Goal: Information Seeking & Learning: Learn about a topic

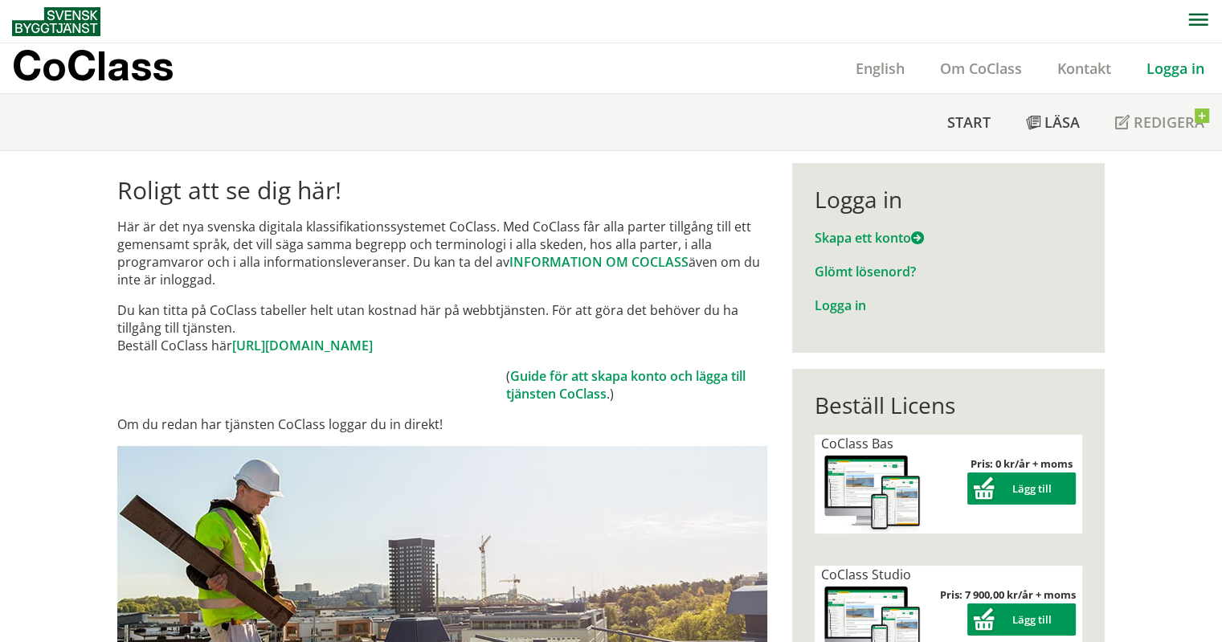
click at [1157, 73] on link "Logga in" at bounding box center [1174, 68] width 93 height 19
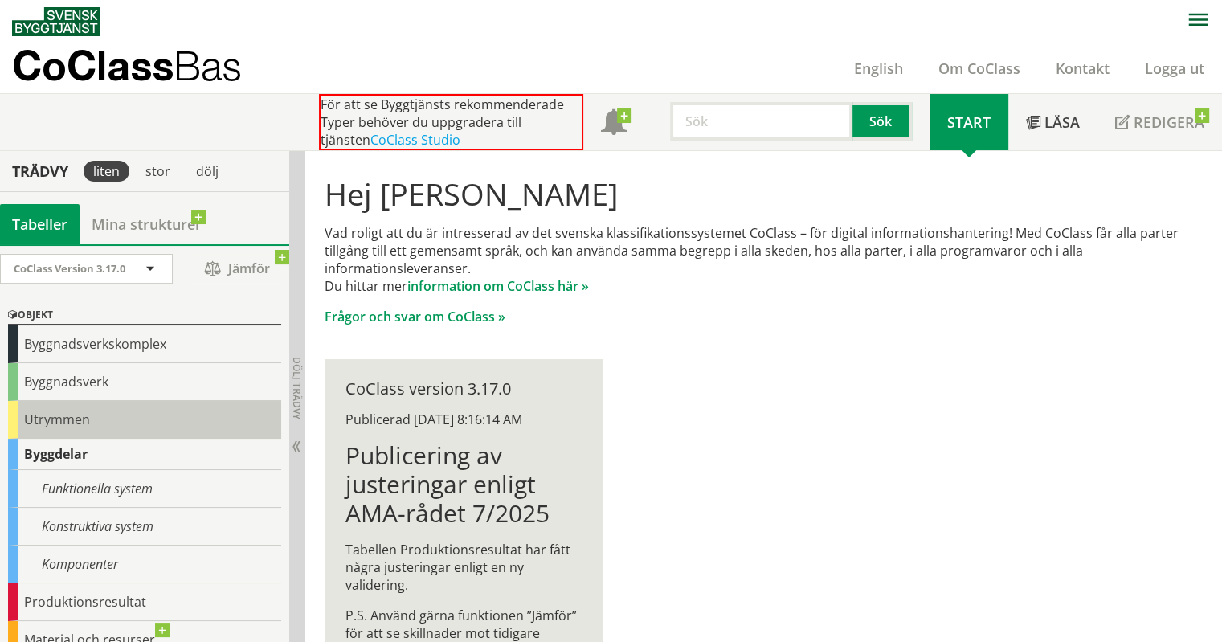
click at [86, 405] on div "Utrymmen" at bounding box center [144, 420] width 273 height 38
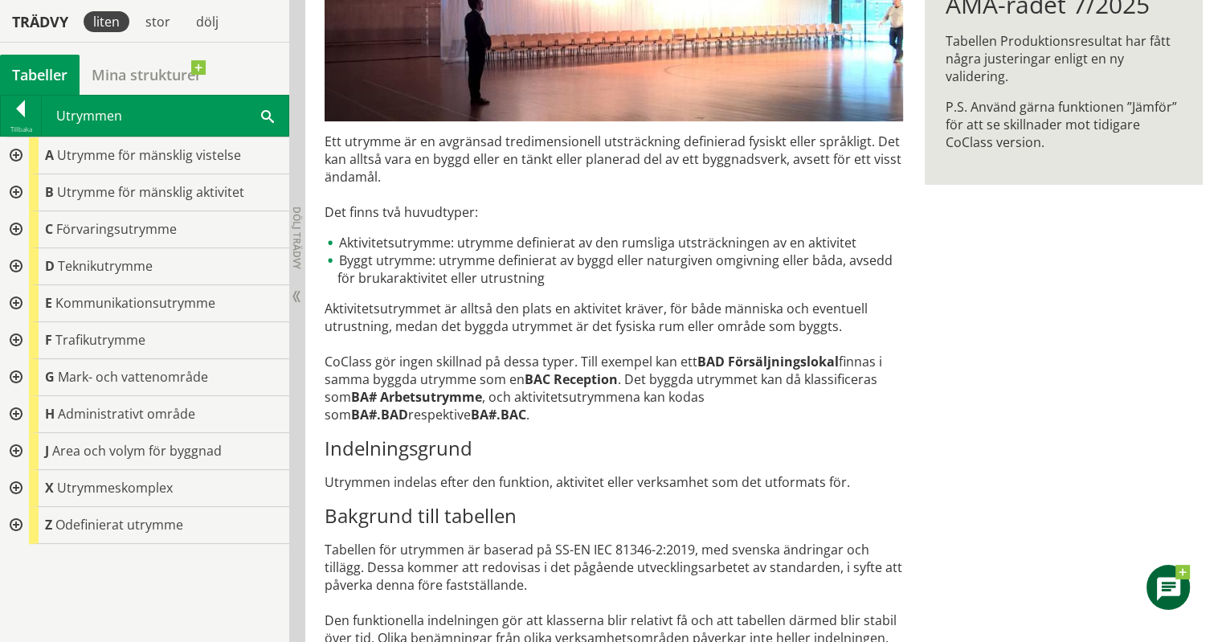
scroll to position [382, 0]
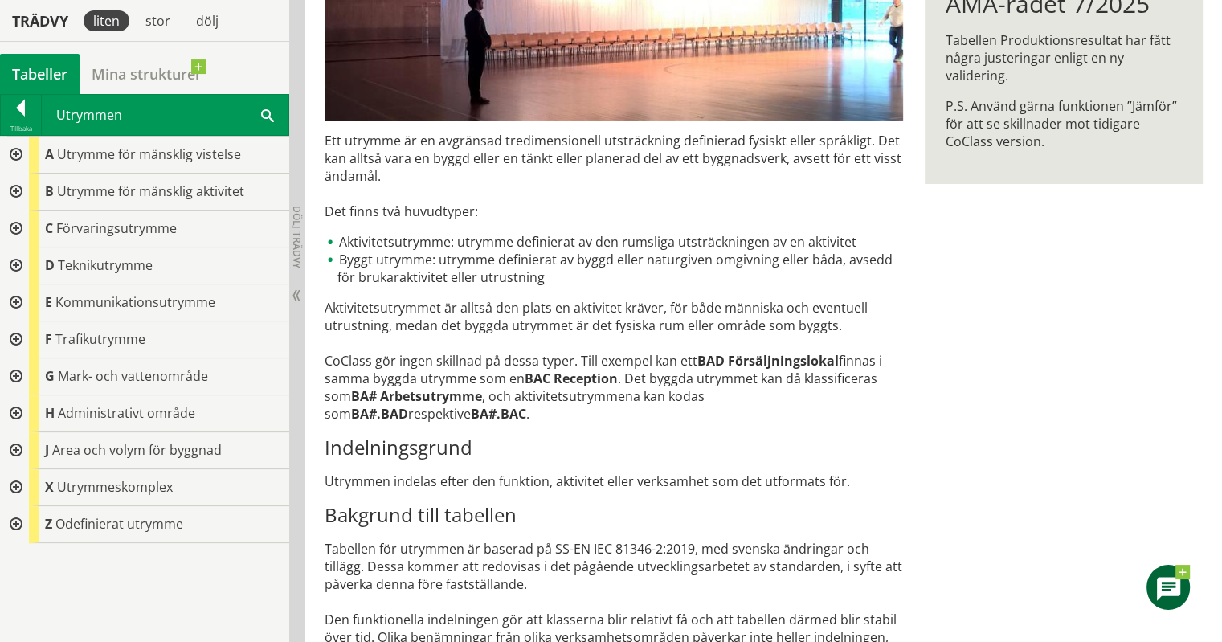
click at [10, 185] on div at bounding box center [14, 191] width 29 height 37
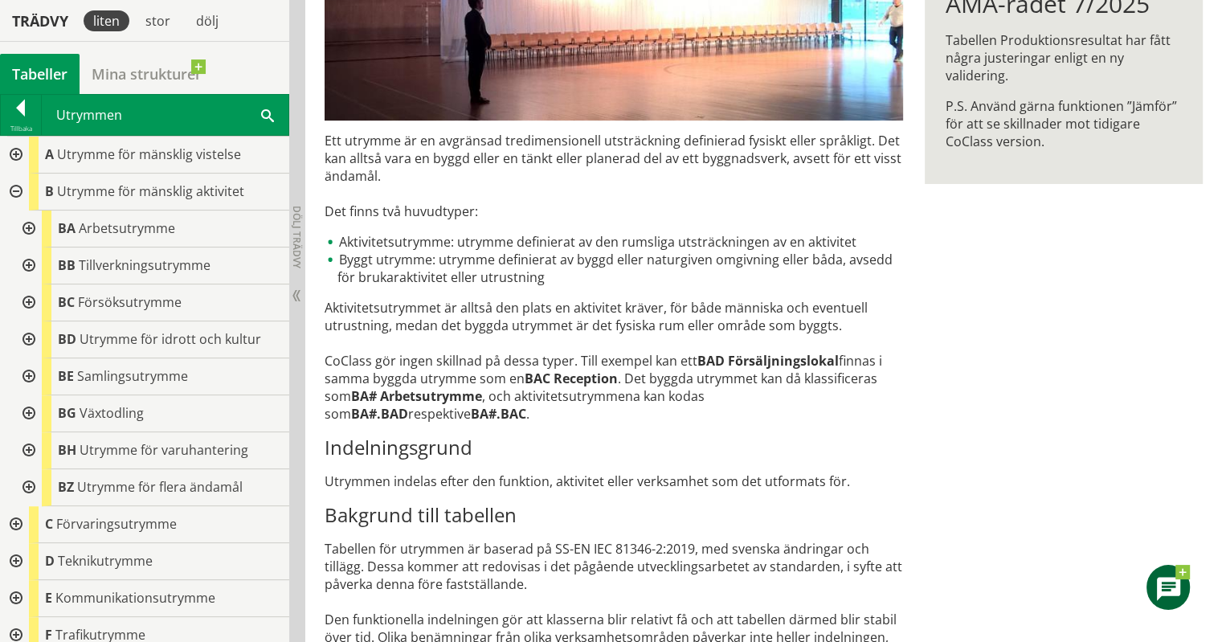
click at [33, 341] on div at bounding box center [27, 339] width 29 height 37
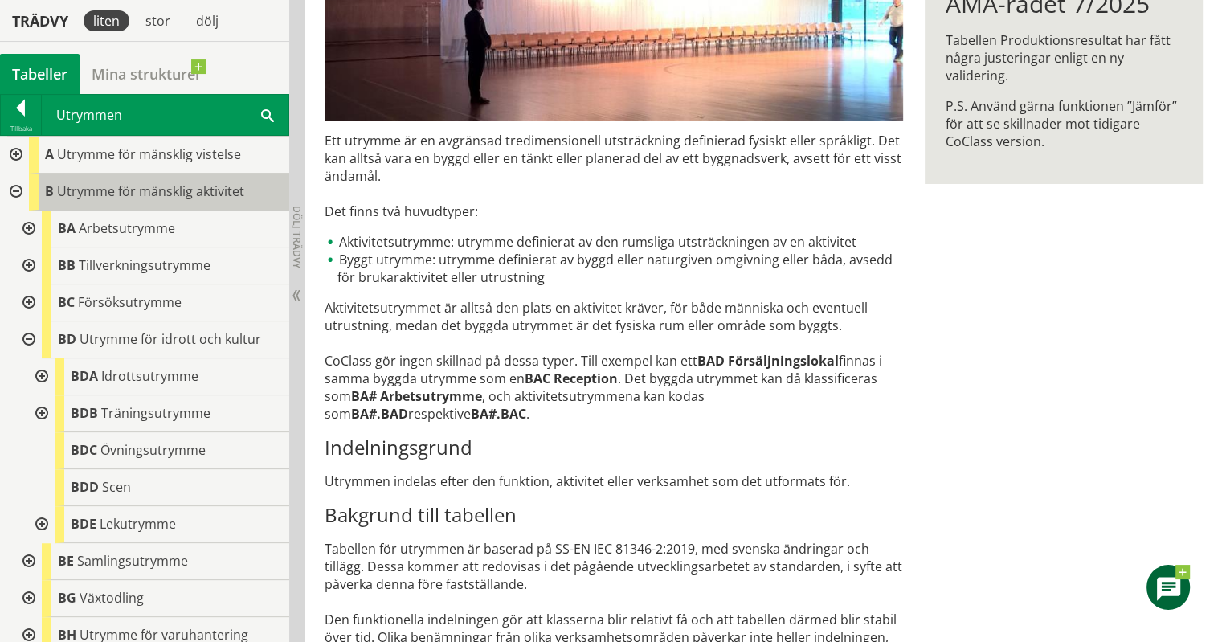
click at [96, 196] on span "Utrymme för mänsklig aktivitet" at bounding box center [150, 191] width 187 height 18
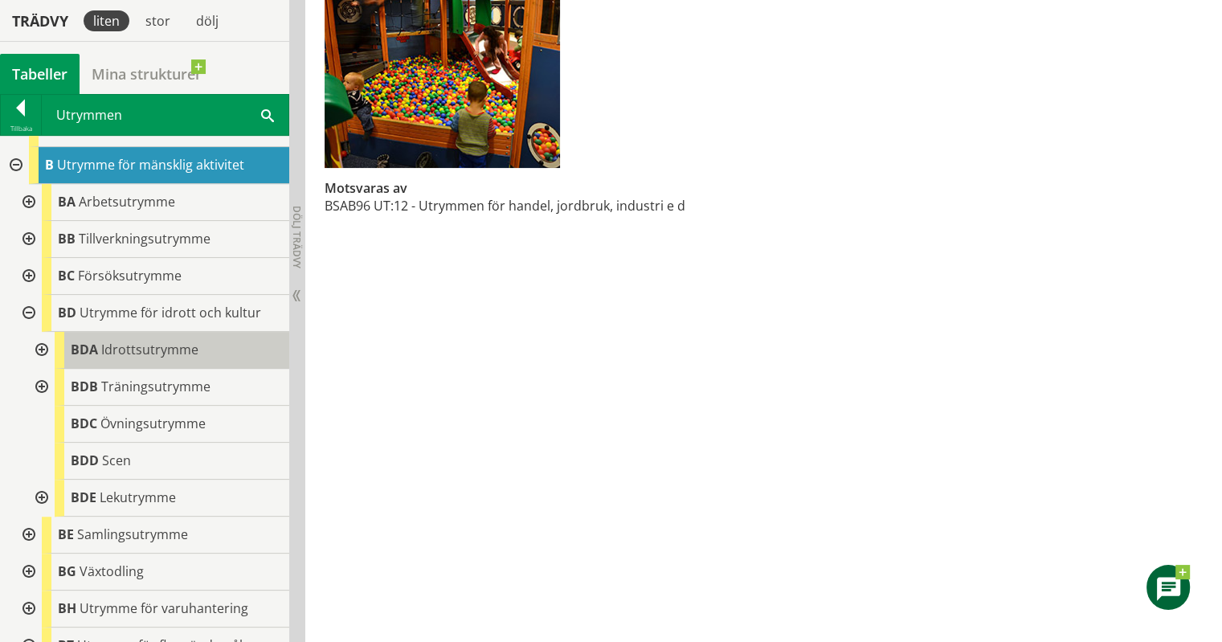
scroll to position [19, 0]
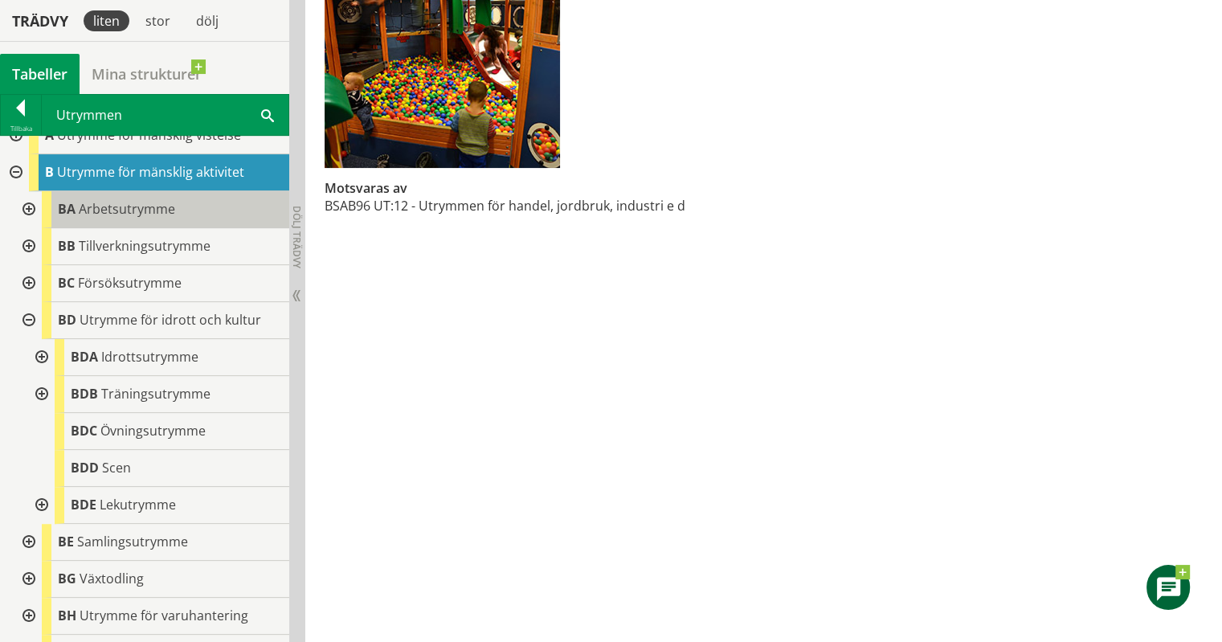
click at [105, 205] on span "Arbetsutrymme" at bounding box center [127, 209] width 96 height 18
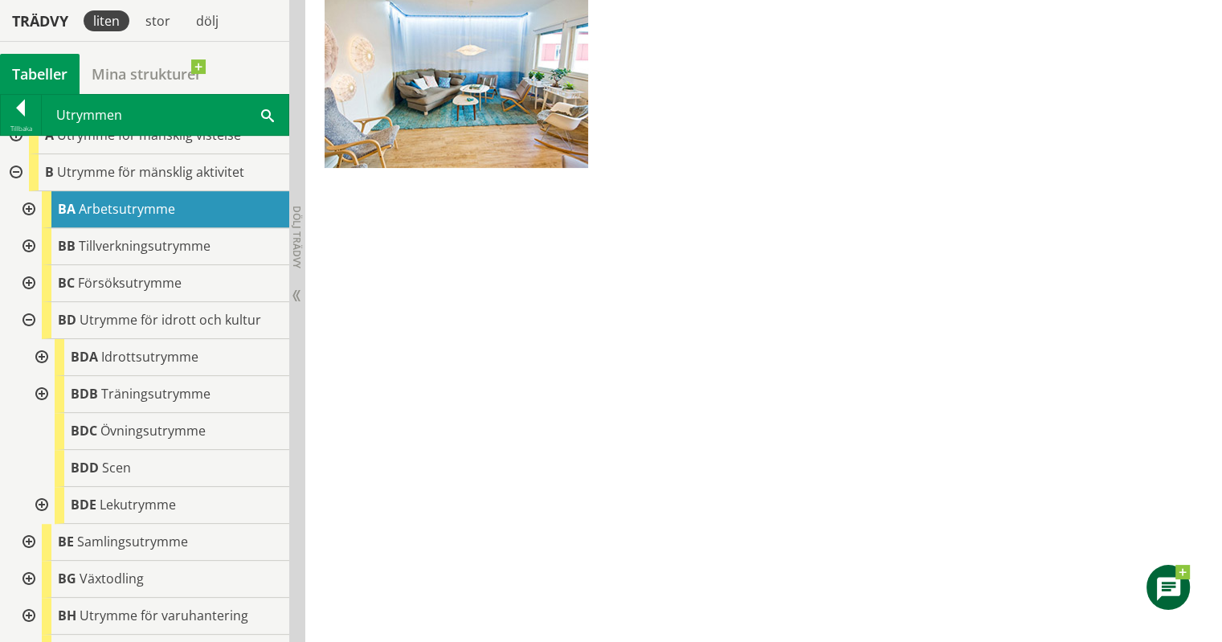
click at [31, 202] on div at bounding box center [27, 209] width 29 height 37
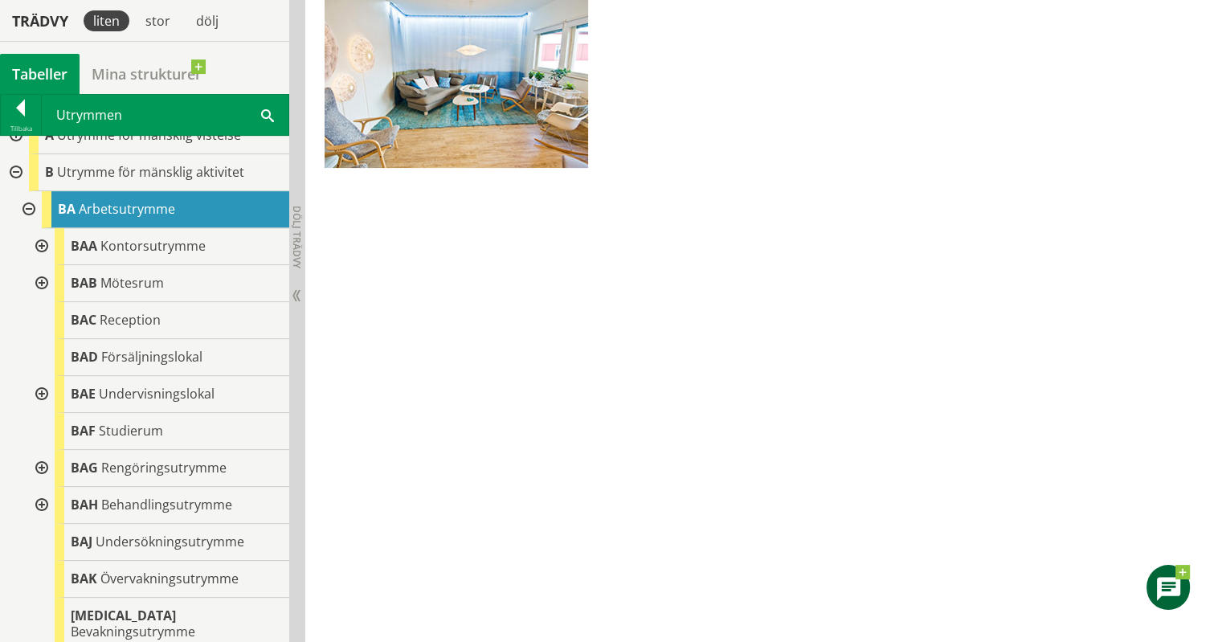
click at [41, 244] on div at bounding box center [40, 246] width 29 height 37
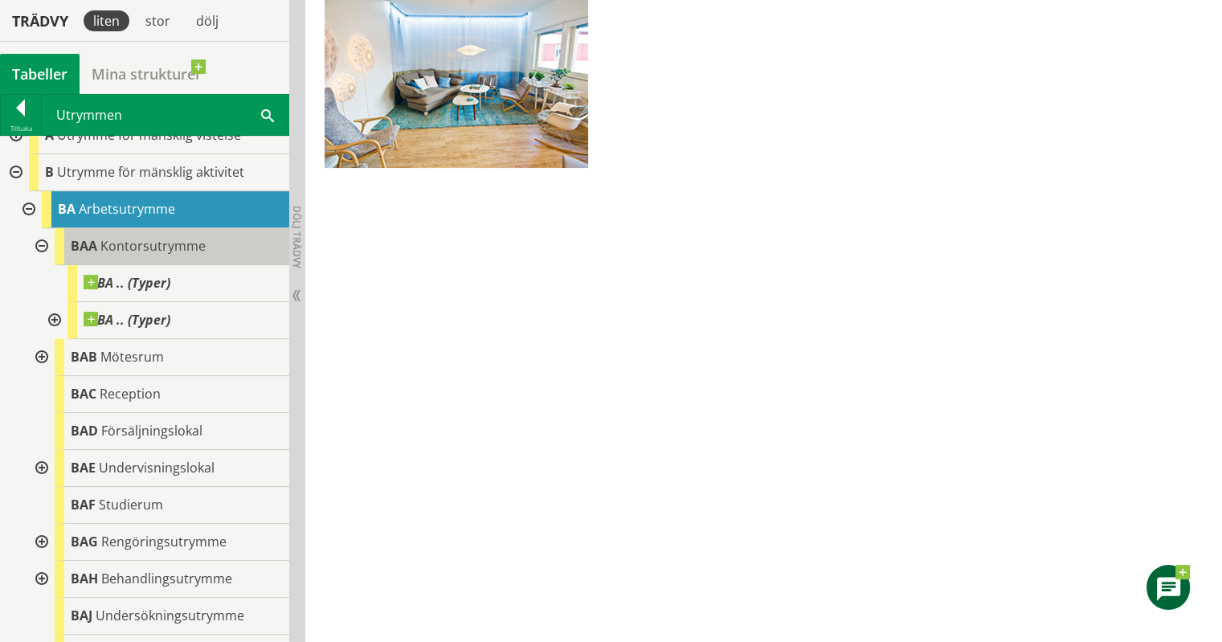
click at [140, 243] on span "Kontorsutrymme" at bounding box center [152, 246] width 105 height 18
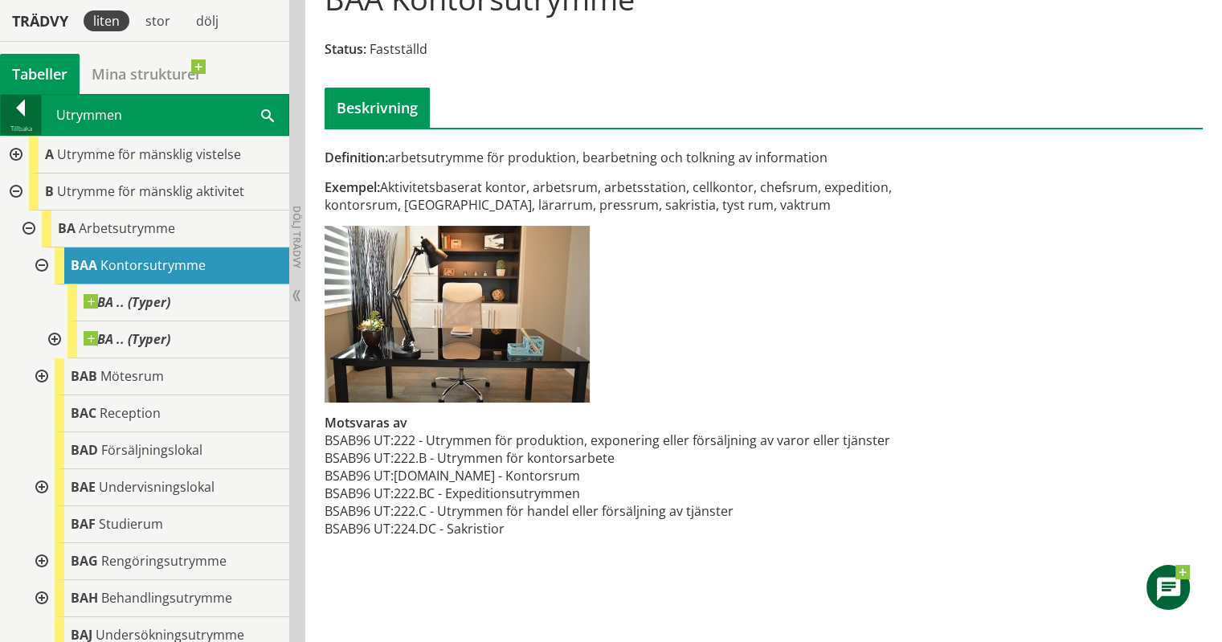
click at [30, 118] on div at bounding box center [21, 111] width 40 height 22
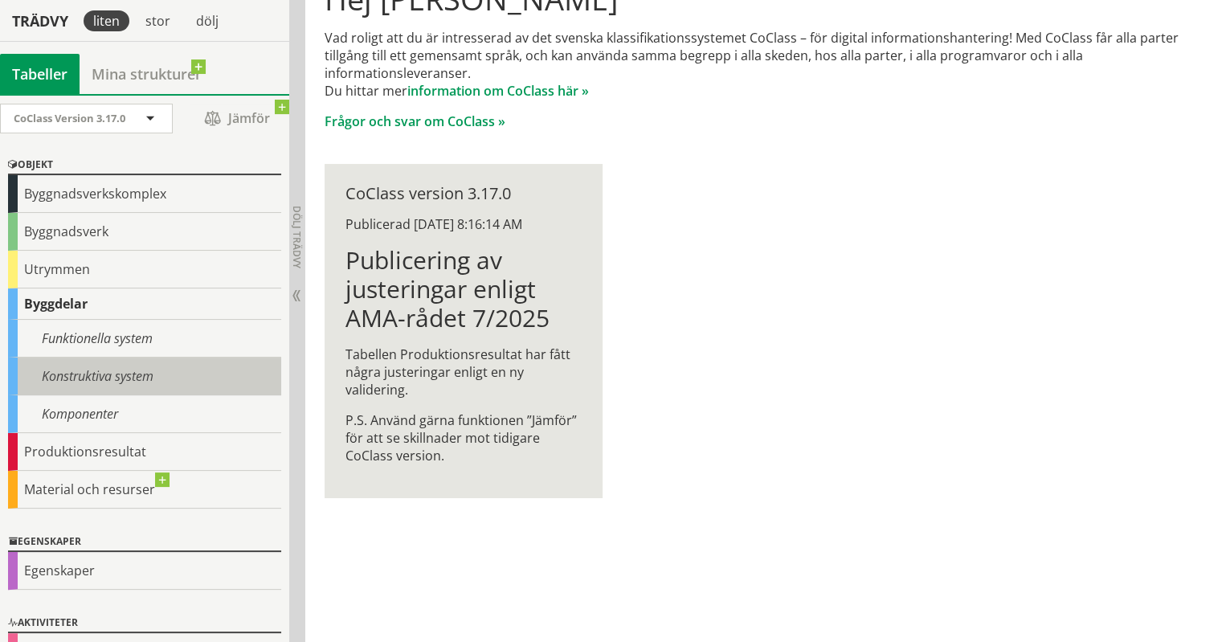
click at [51, 376] on div "Konstruktiva system" at bounding box center [144, 376] width 273 height 38
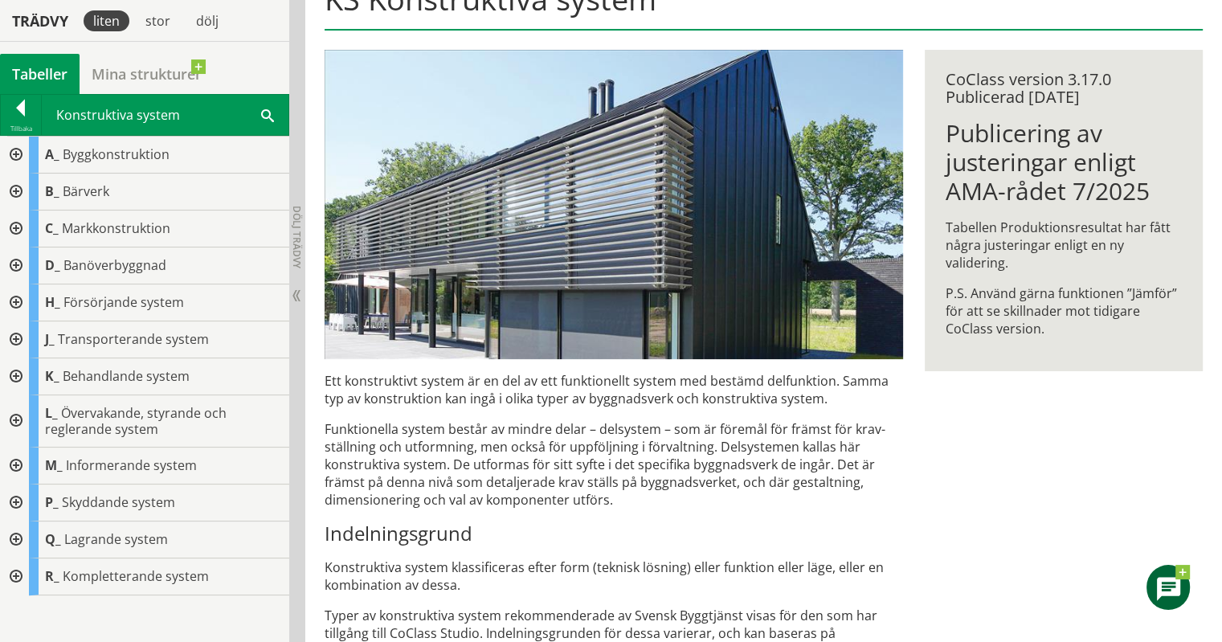
click at [17, 183] on div at bounding box center [14, 191] width 29 height 37
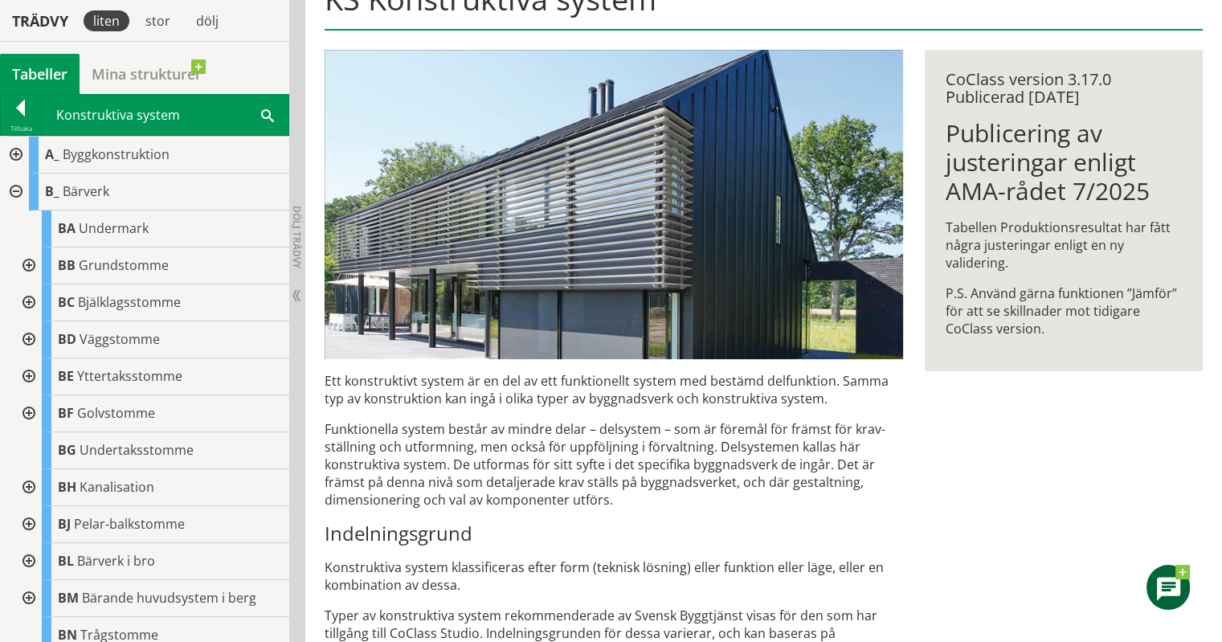
click at [31, 342] on div at bounding box center [27, 339] width 29 height 37
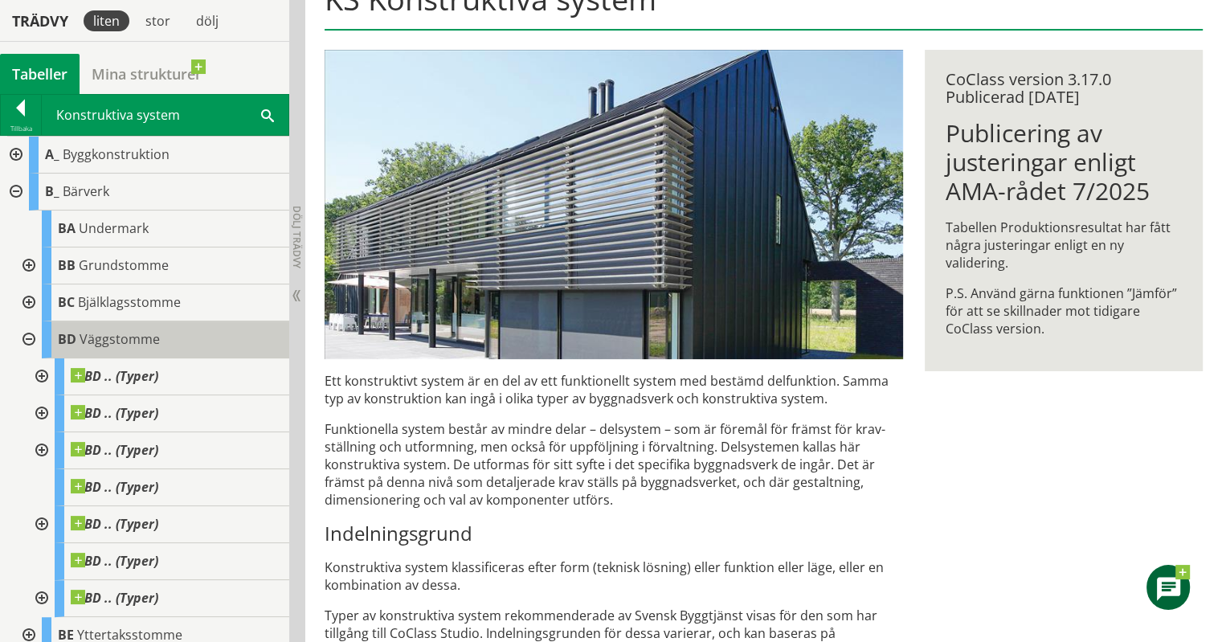
click at [103, 334] on span "Väggstomme" at bounding box center [120, 339] width 80 height 18
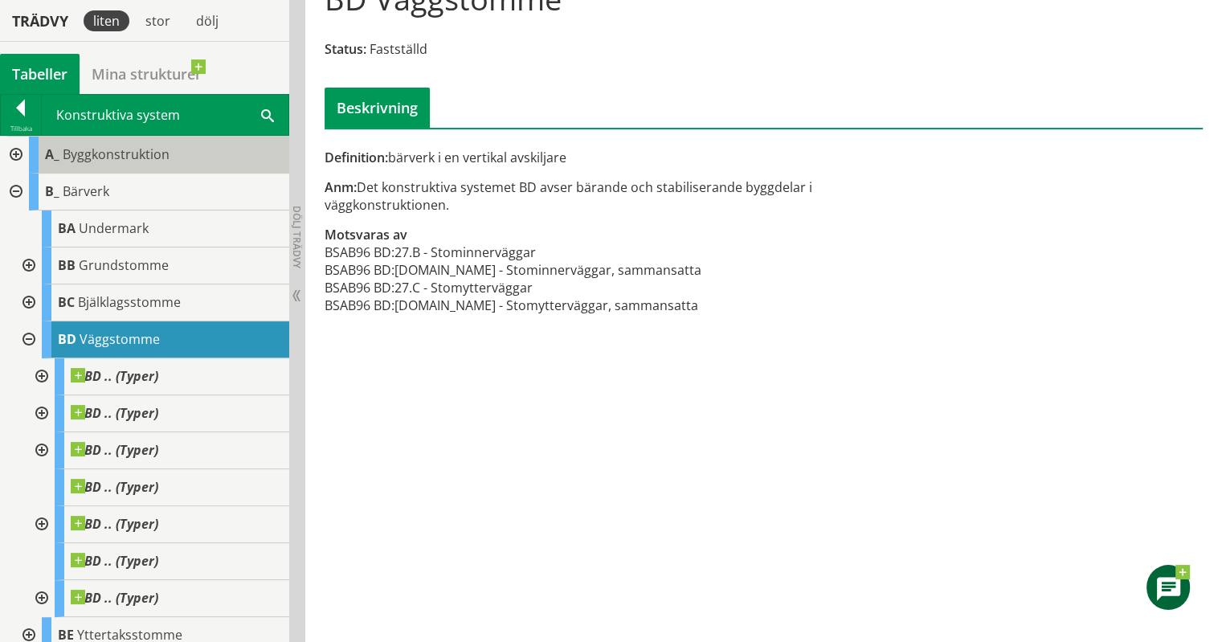
click at [133, 167] on div "A_ Byggkonstruktion" at bounding box center [159, 155] width 260 height 37
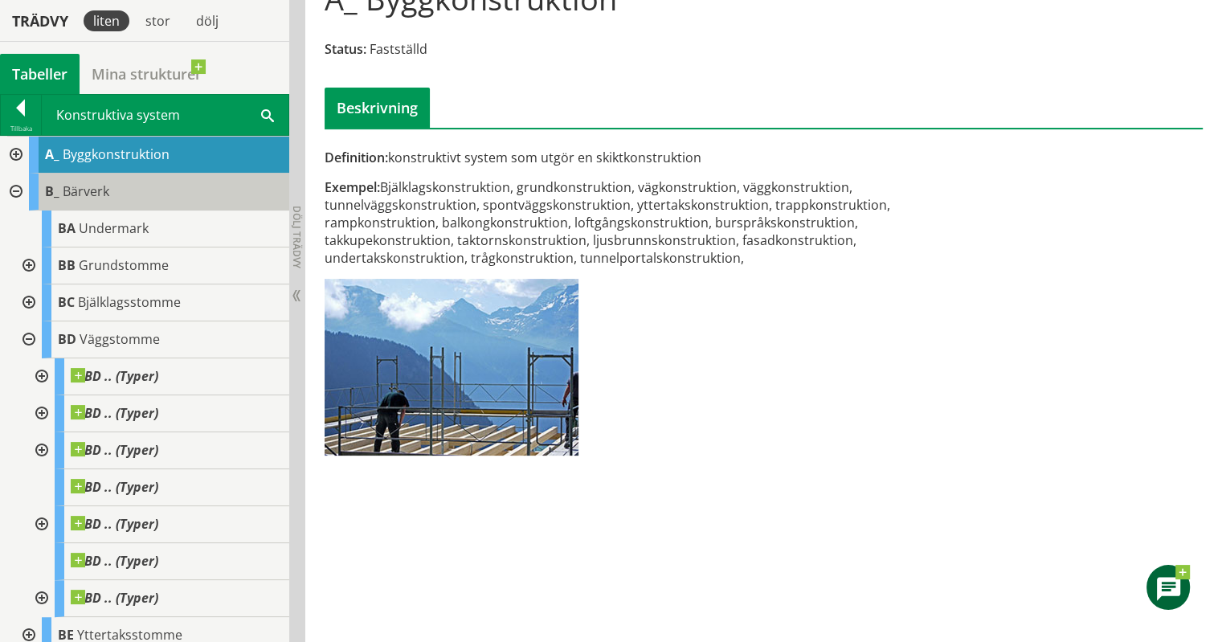
click at [128, 187] on div "B_ Bärverk" at bounding box center [159, 191] width 260 height 37
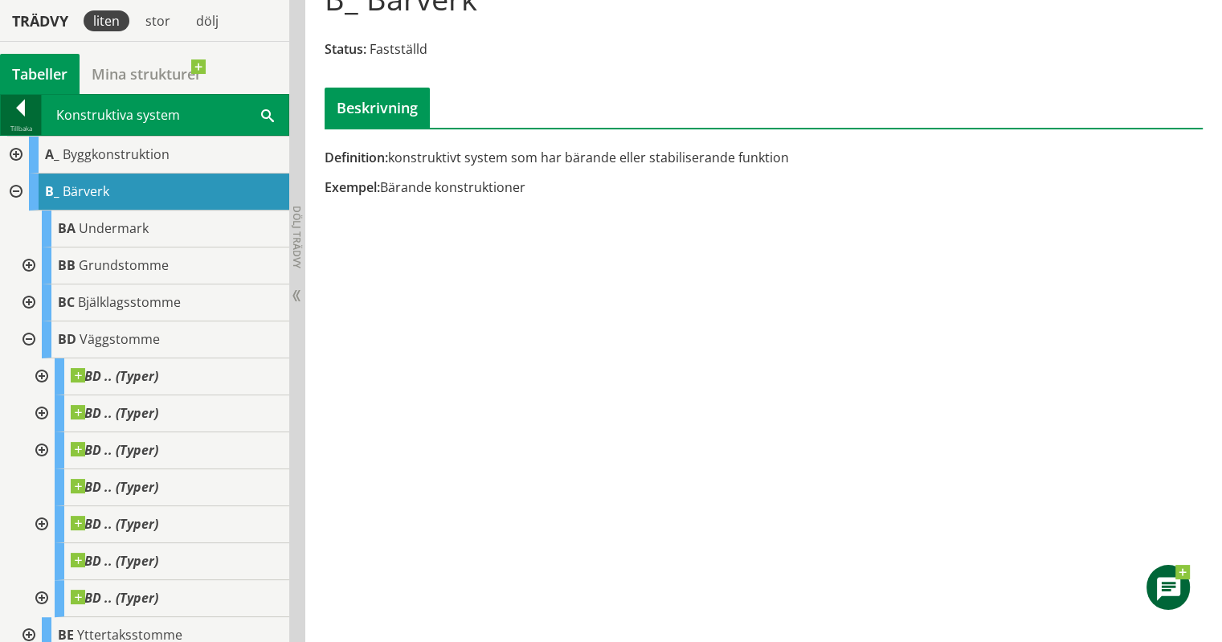
click at [22, 118] on div at bounding box center [21, 111] width 40 height 22
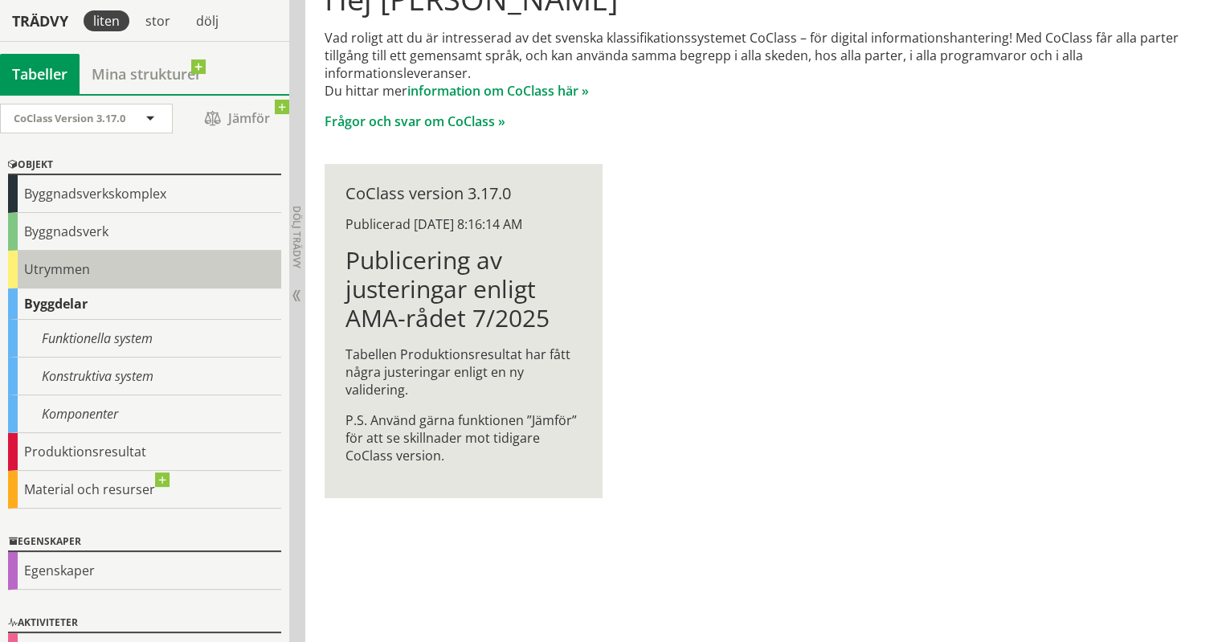
click at [26, 263] on div "Utrymmen" at bounding box center [144, 270] width 273 height 38
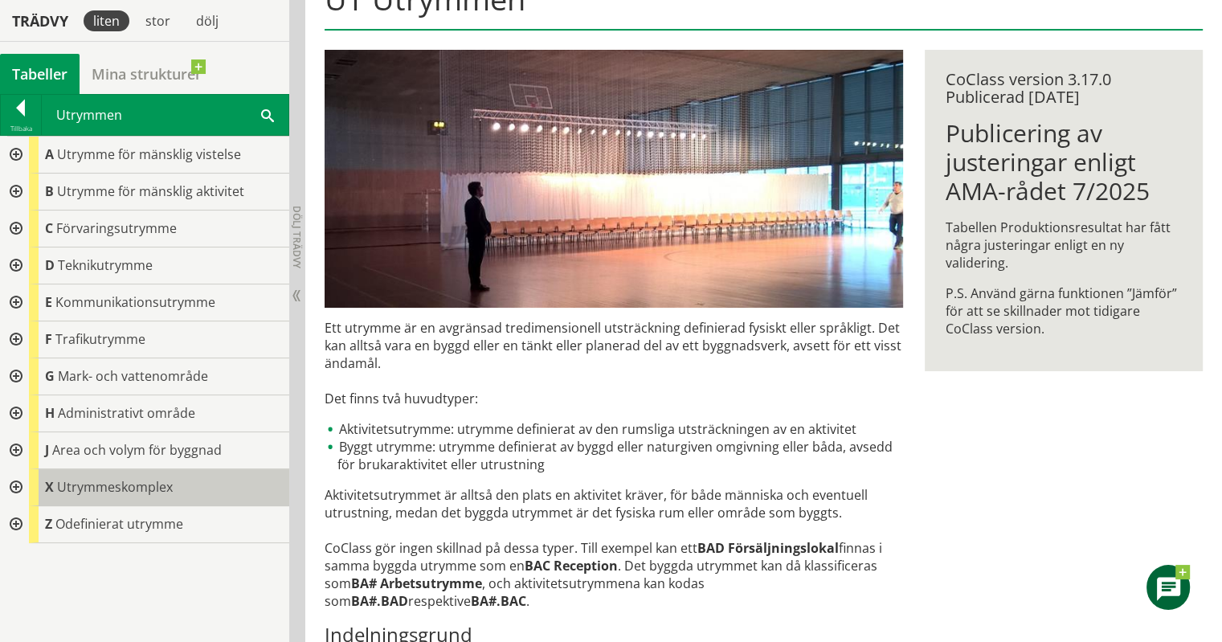
click at [77, 486] on span "Utrymmeskomplex" at bounding box center [115, 487] width 116 height 18
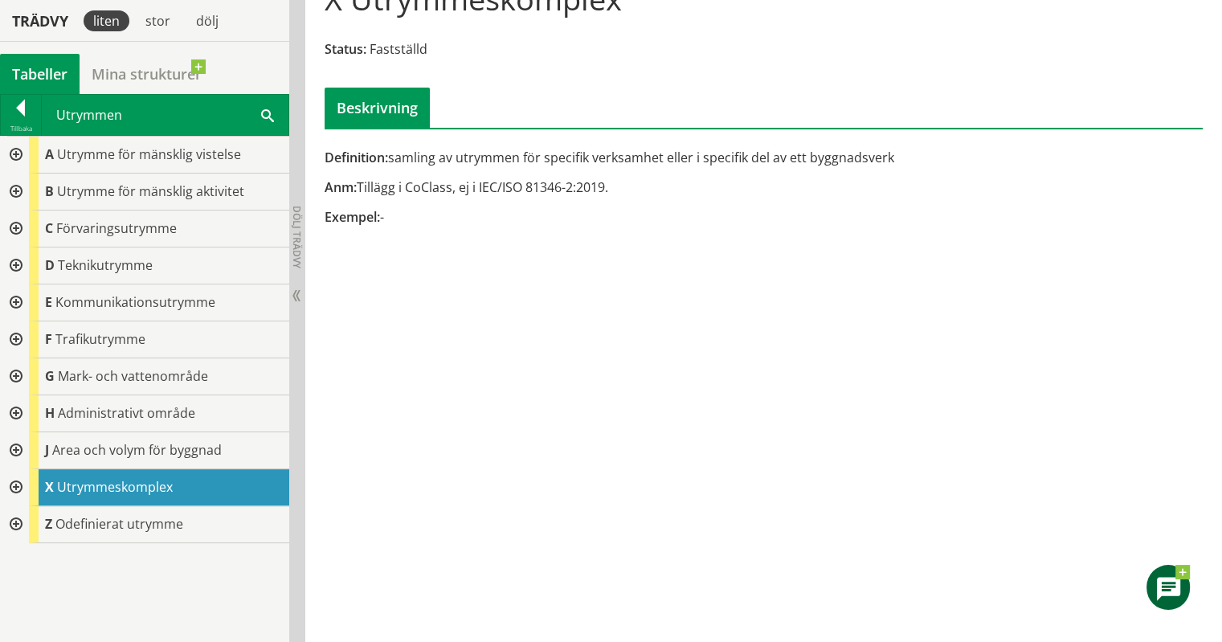
click at [22, 490] on div at bounding box center [14, 487] width 29 height 37
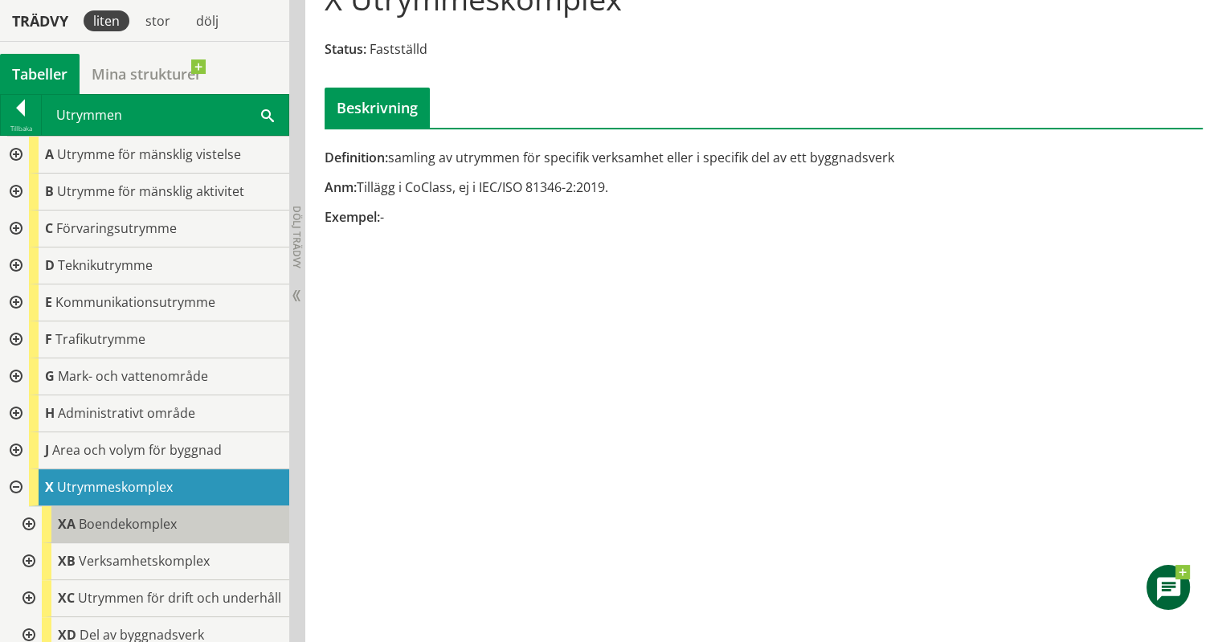
scroll to position [63, 0]
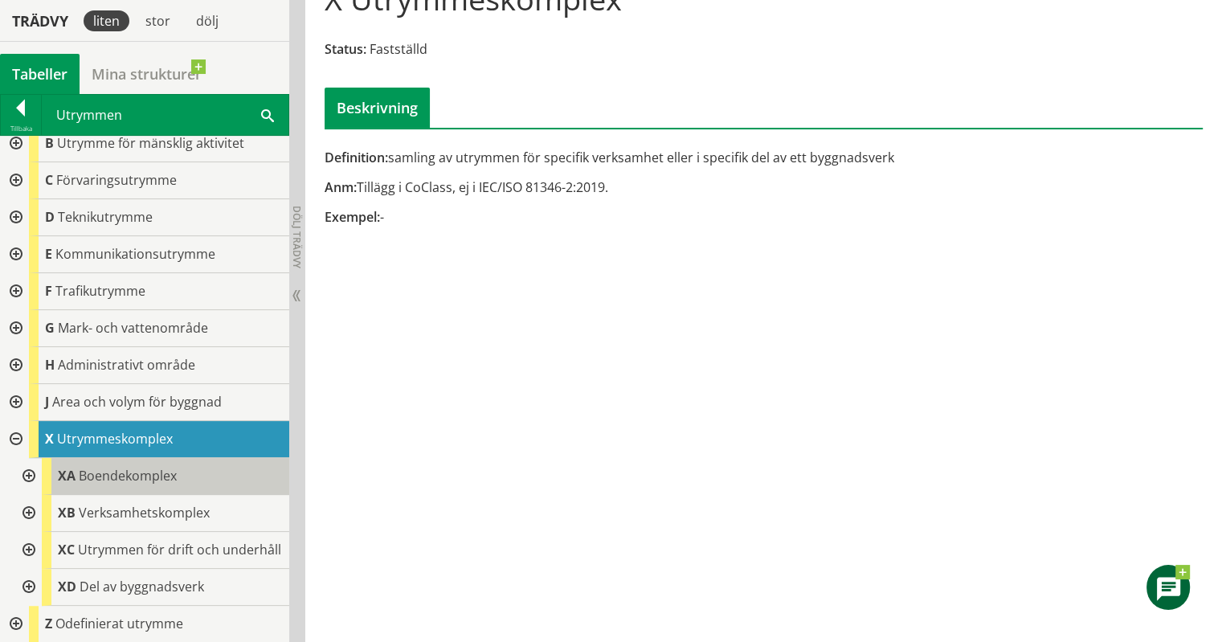
click at [94, 467] on span "Boendekomplex" at bounding box center [128, 476] width 98 height 18
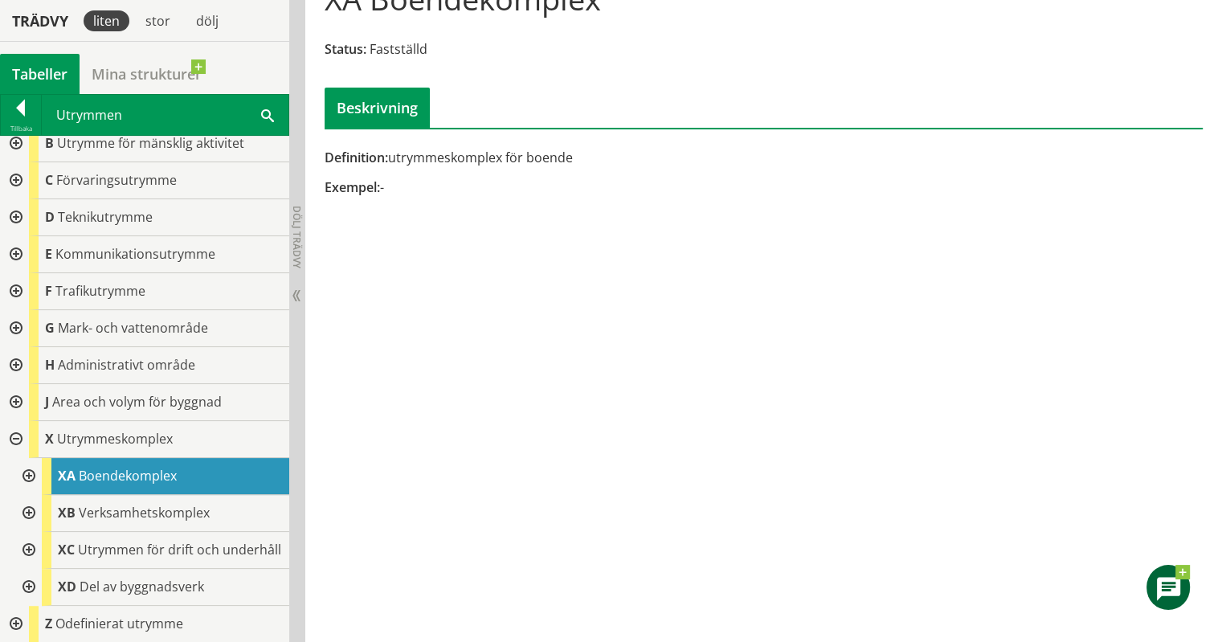
click at [30, 458] on div at bounding box center [27, 476] width 29 height 37
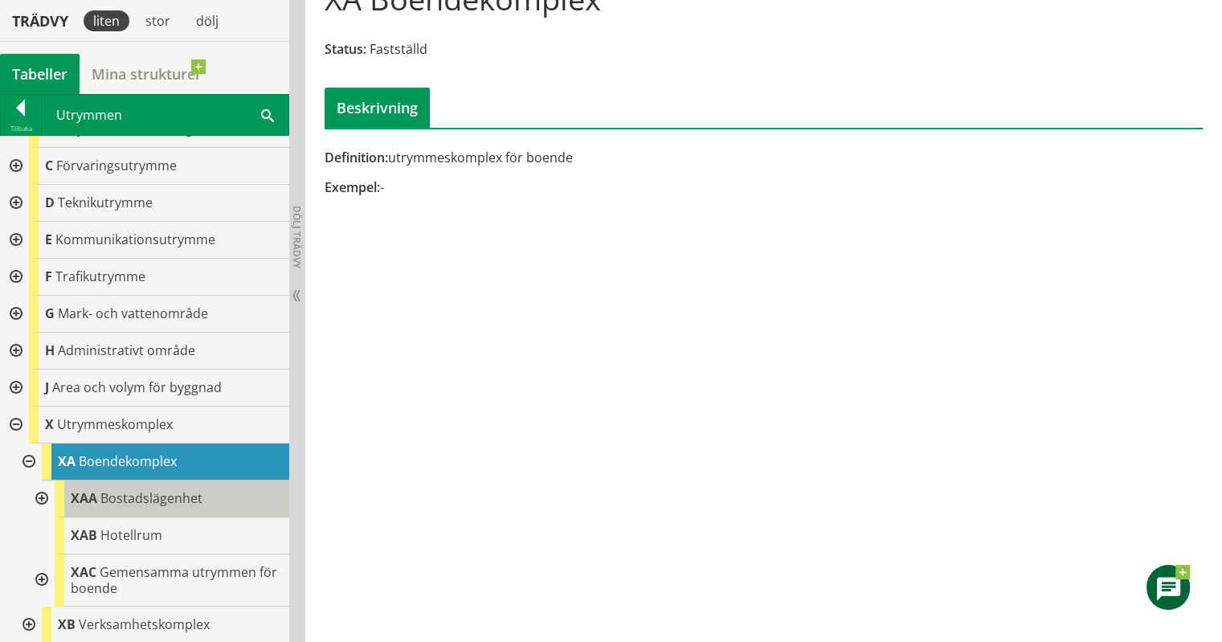
click at [112, 495] on span "Bostadslägenhet" at bounding box center [151, 498] width 102 height 18
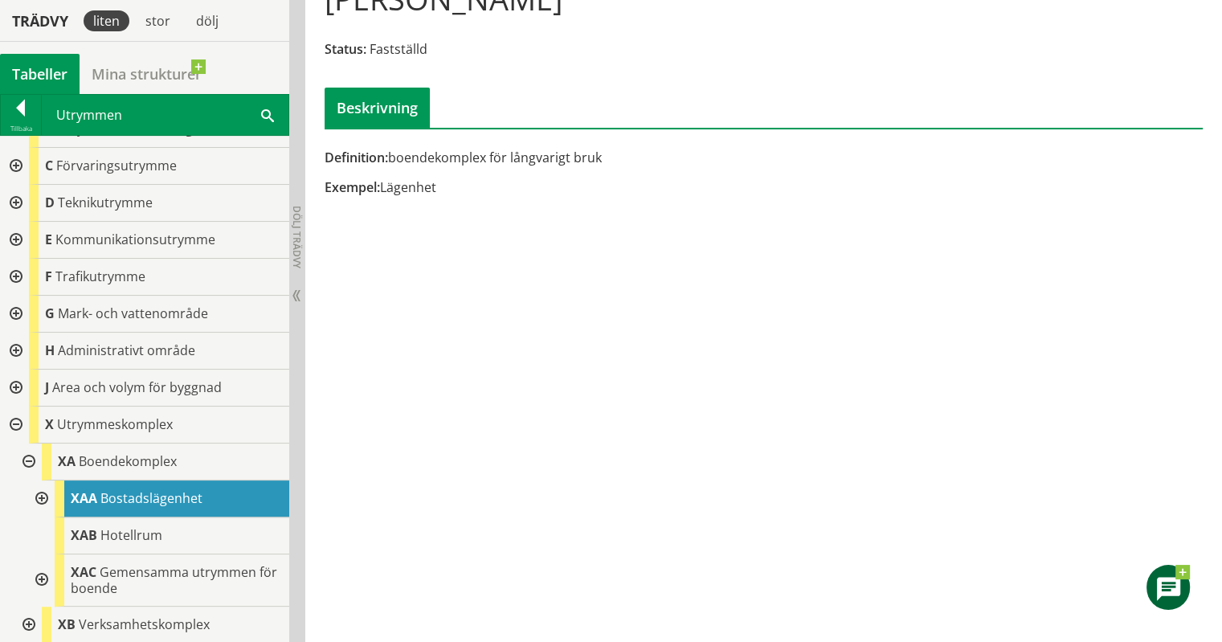
click at [47, 499] on div at bounding box center [40, 498] width 29 height 37
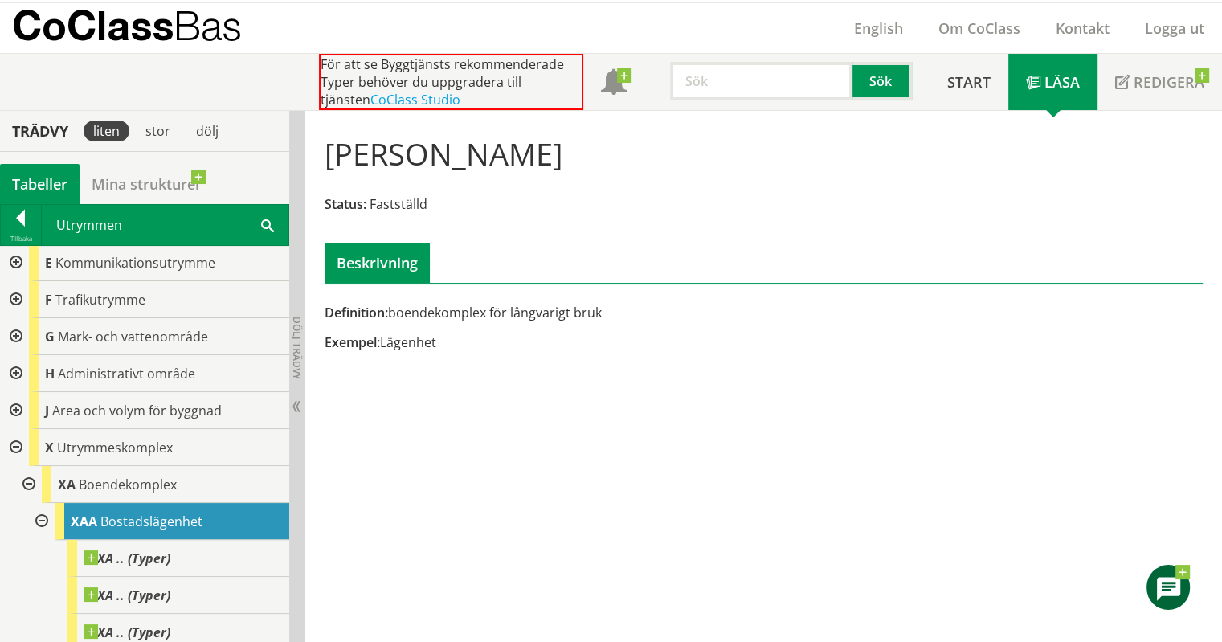
scroll to position [39, 0]
drag, startPoint x: 330, startPoint y: 149, endPoint x: 586, endPoint y: 190, distance: 259.6
click at [586, 190] on div "[PERSON_NAME] Status: Fastställd Beskrivning" at bounding box center [763, 204] width 900 height 160
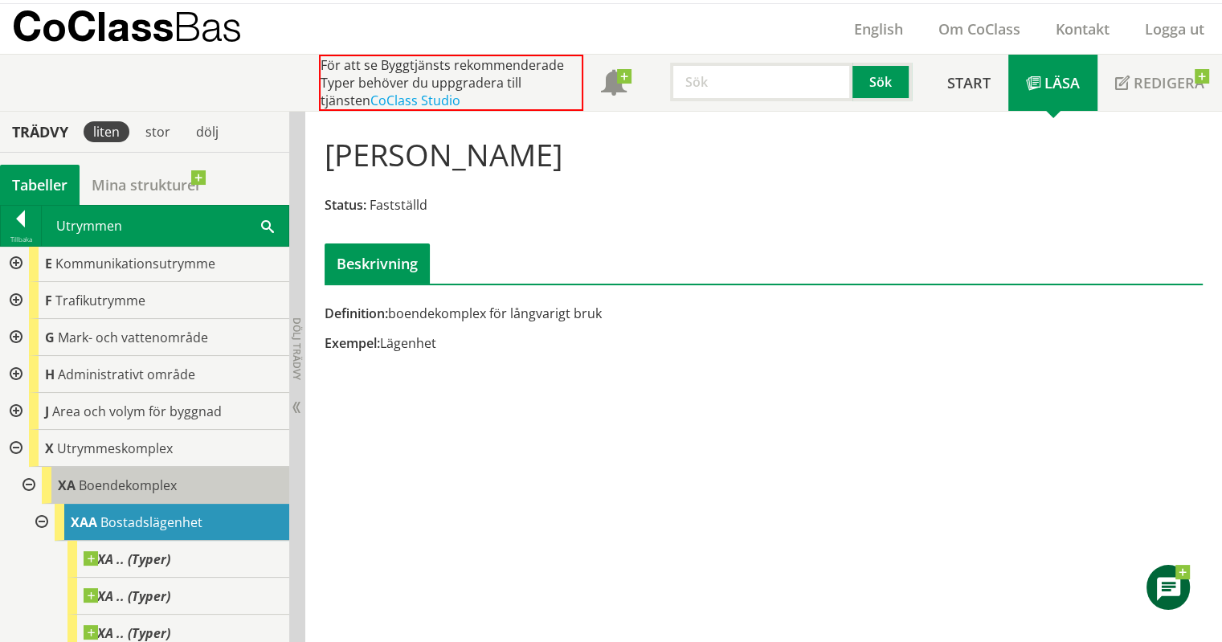
scroll to position [447, 0]
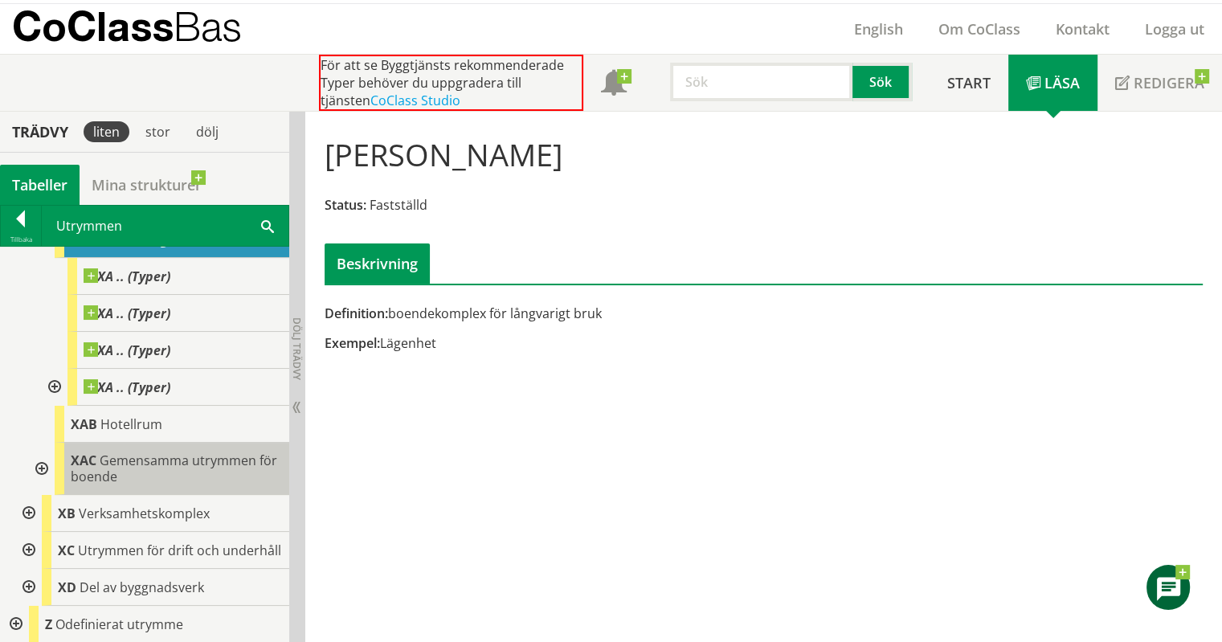
click at [190, 451] on span "Gemensamma utrymmen för boende" at bounding box center [174, 468] width 206 height 34
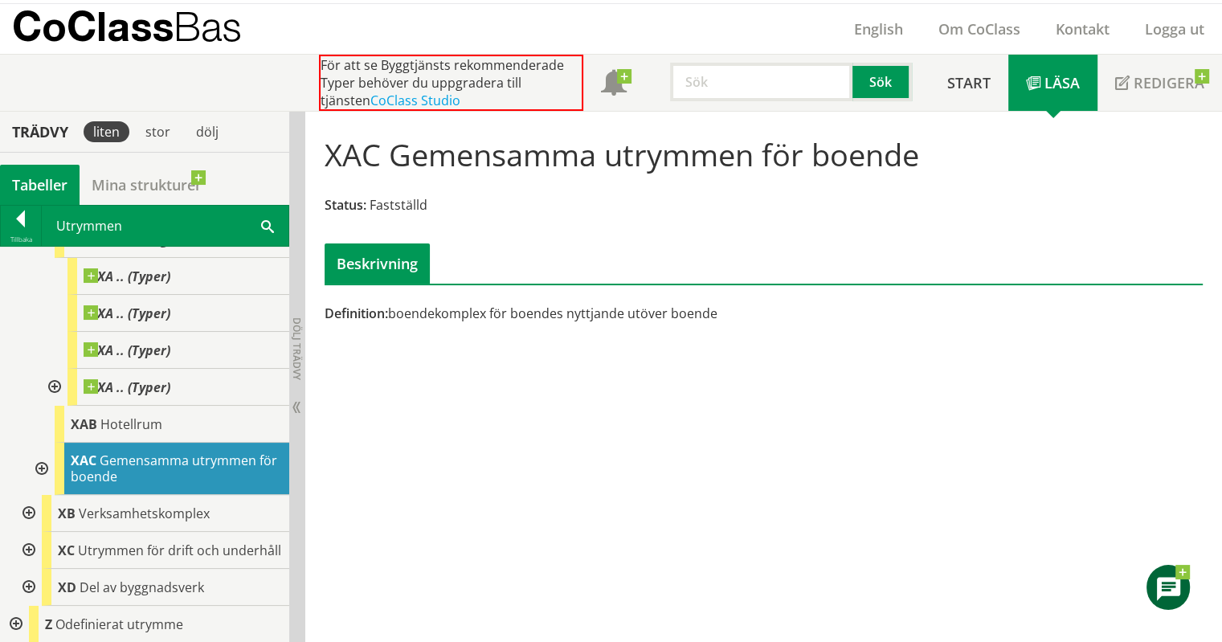
click at [45, 453] on div at bounding box center [40, 469] width 29 height 52
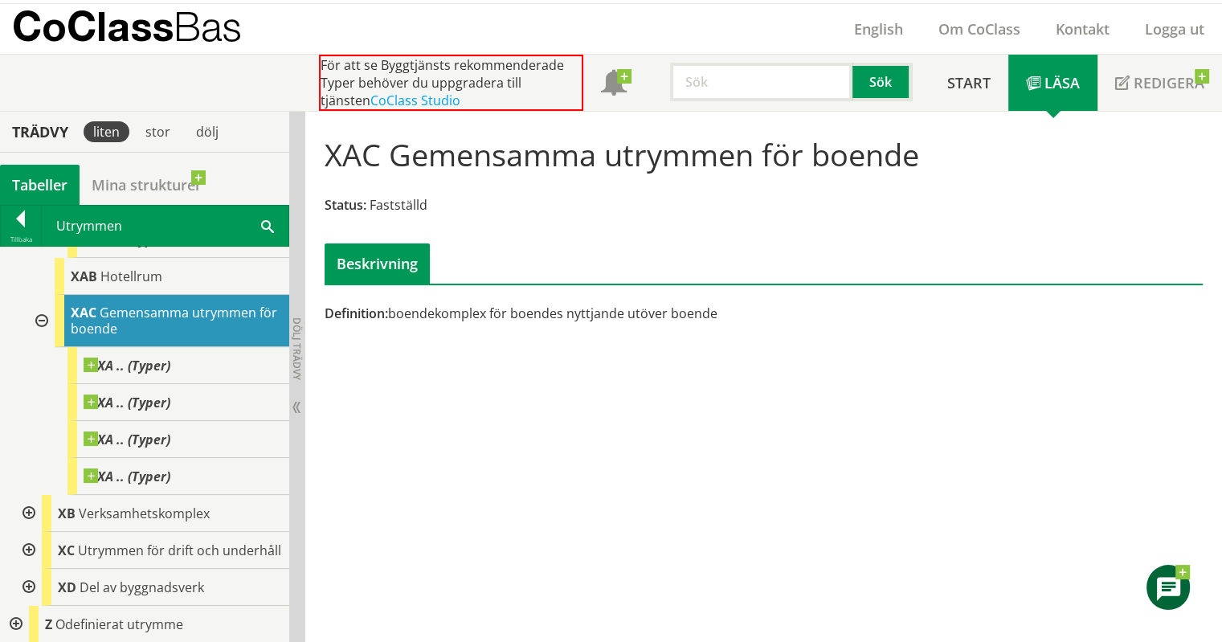
scroll to position [594, 0]
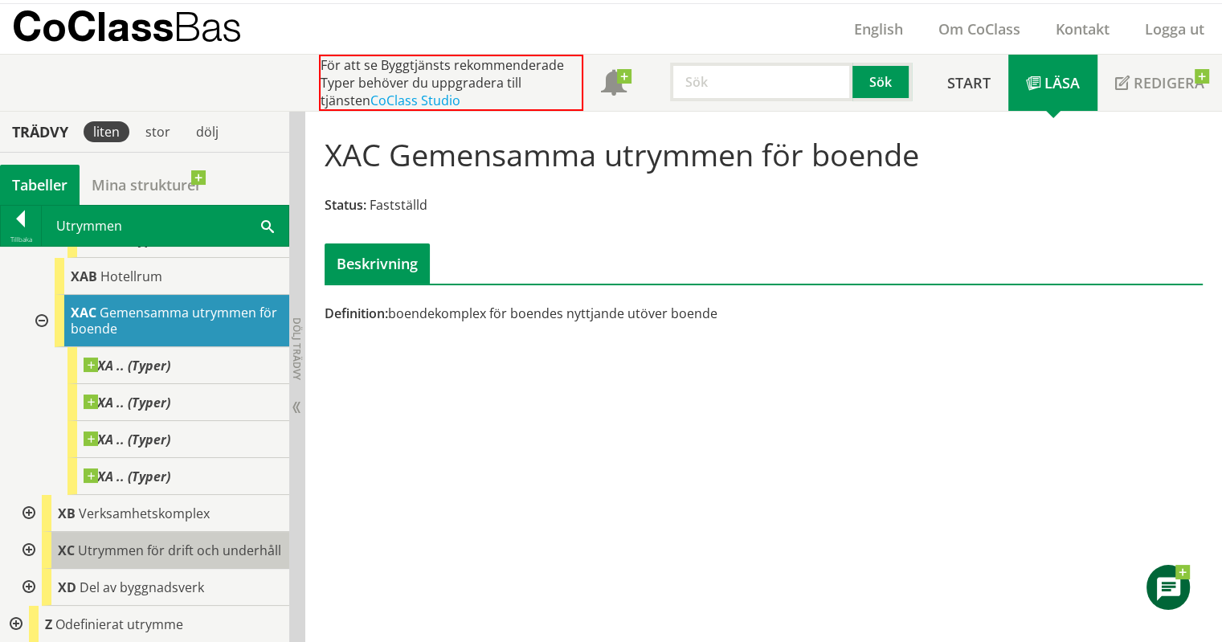
click at [137, 541] on span "Utrymmen för drift och underhåll" at bounding box center [179, 550] width 203 height 18
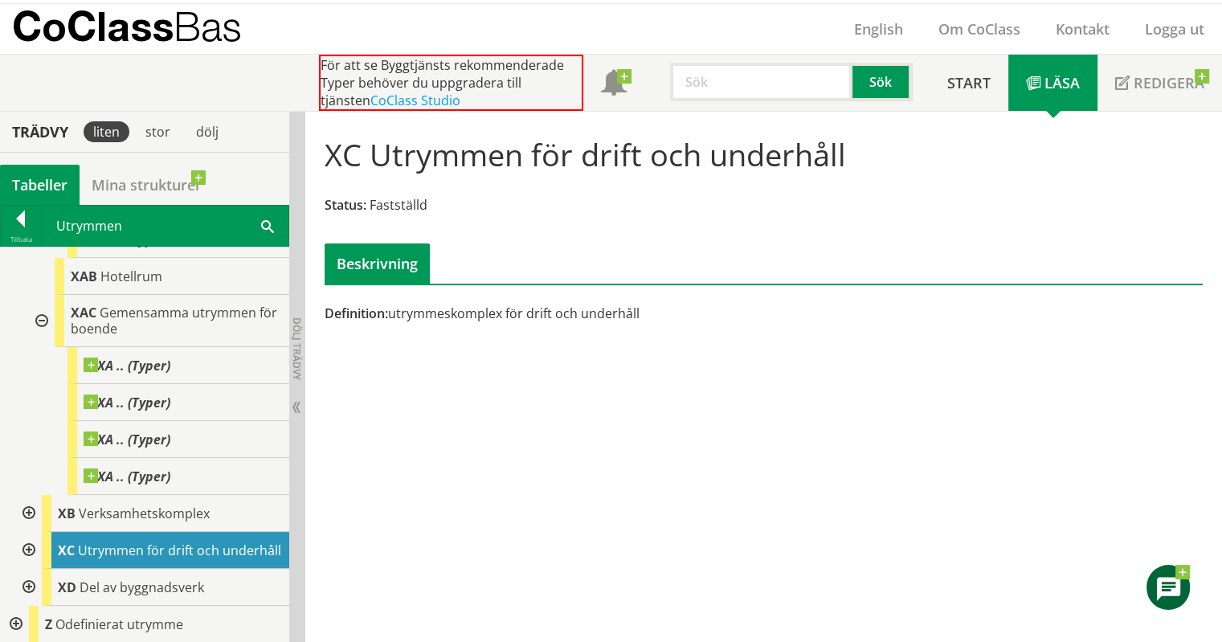
click at [31, 537] on div at bounding box center [27, 550] width 29 height 37
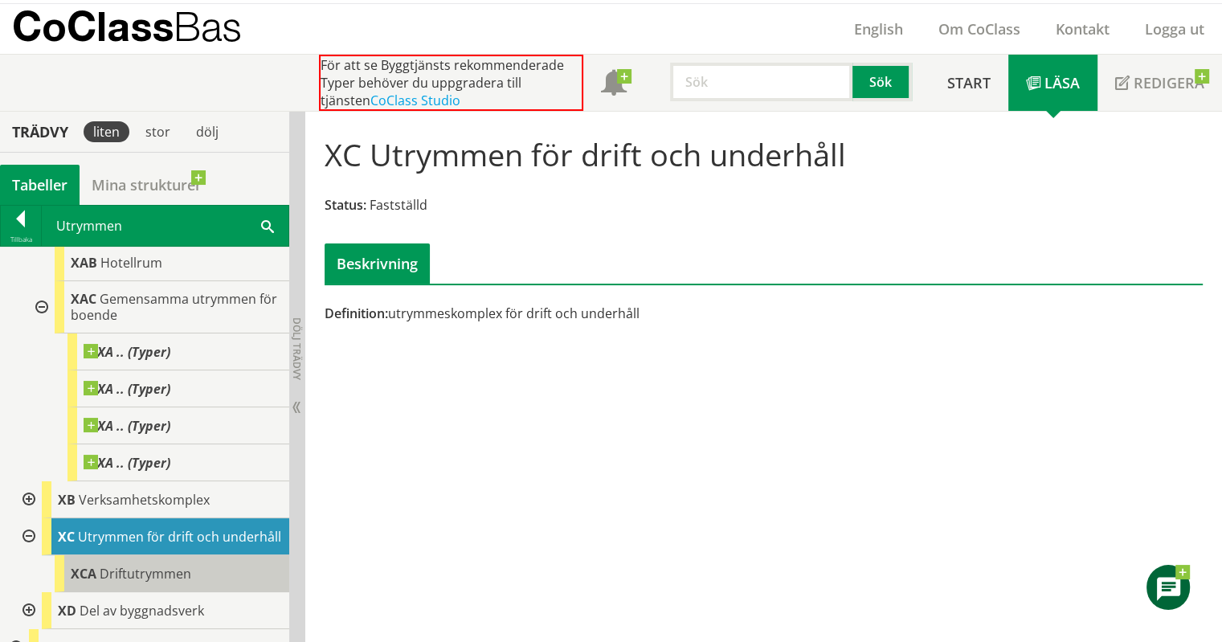
click at [147, 592] on div "XCA Driftutrymmen" at bounding box center [172, 573] width 235 height 37
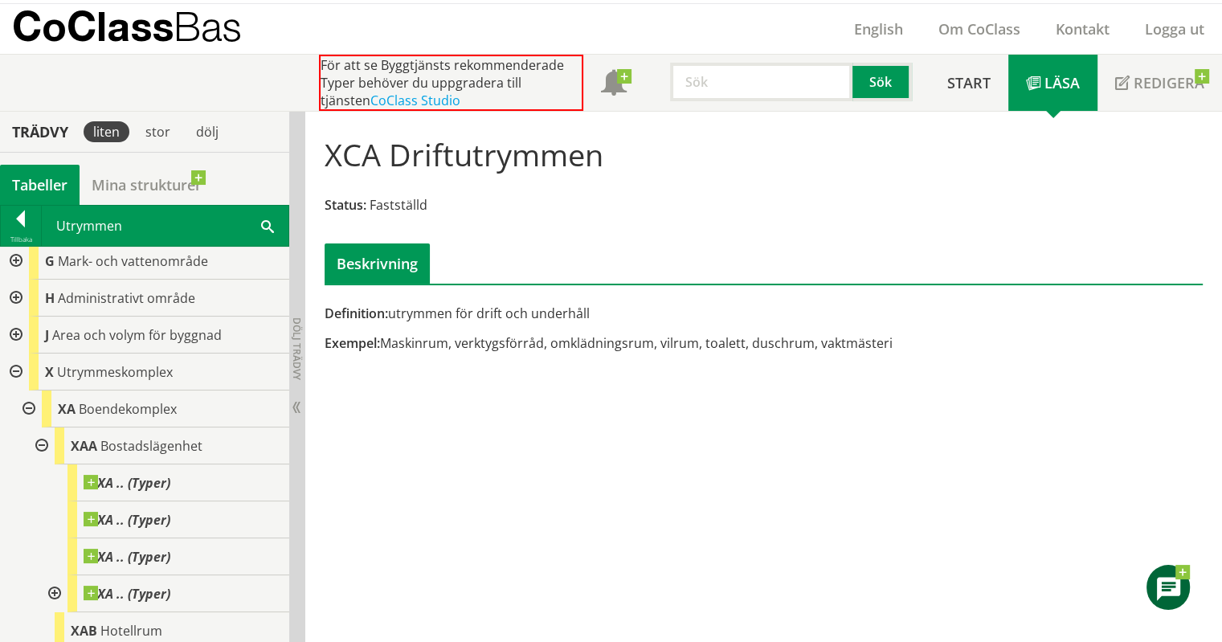
scroll to position [227, 0]
click at [162, 441] on span "Bostadslägenhet" at bounding box center [151, 445] width 102 height 18
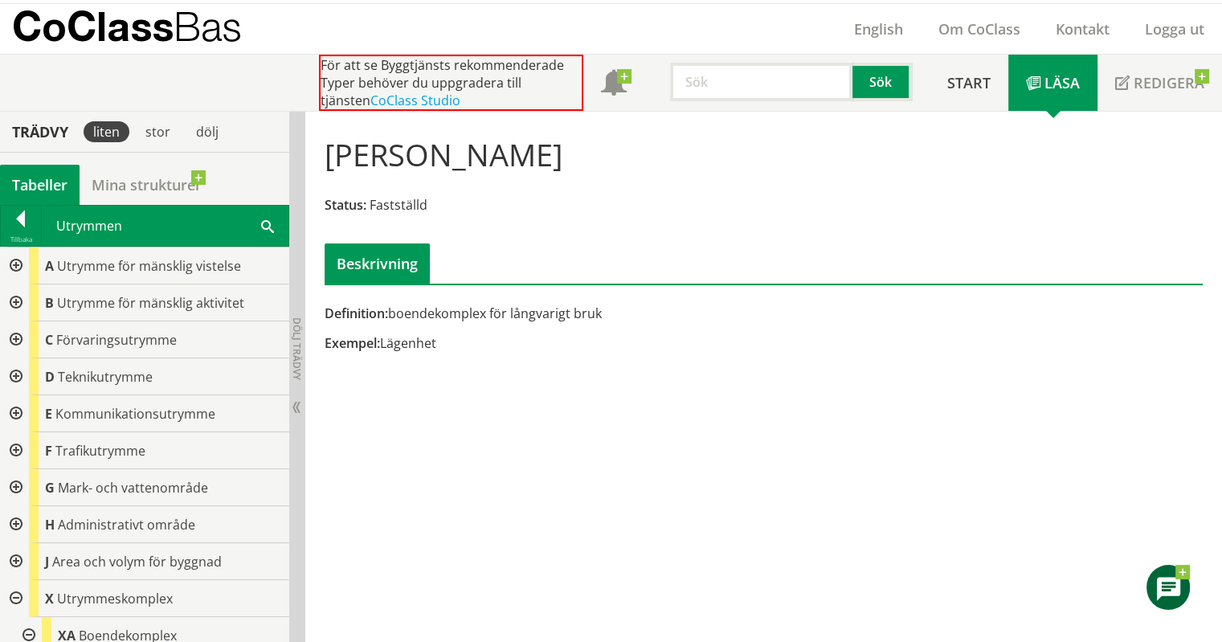
click at [14, 260] on div at bounding box center [14, 265] width 29 height 37
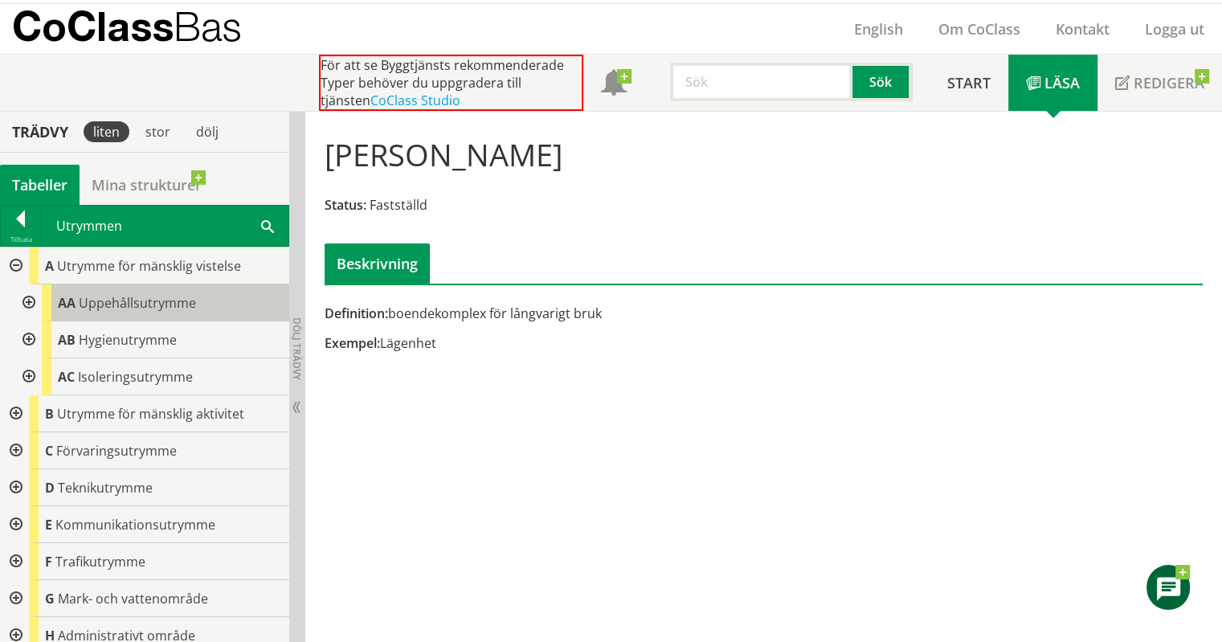
click at [93, 290] on div "AA Uppehållsutrymme" at bounding box center [165, 302] width 247 height 37
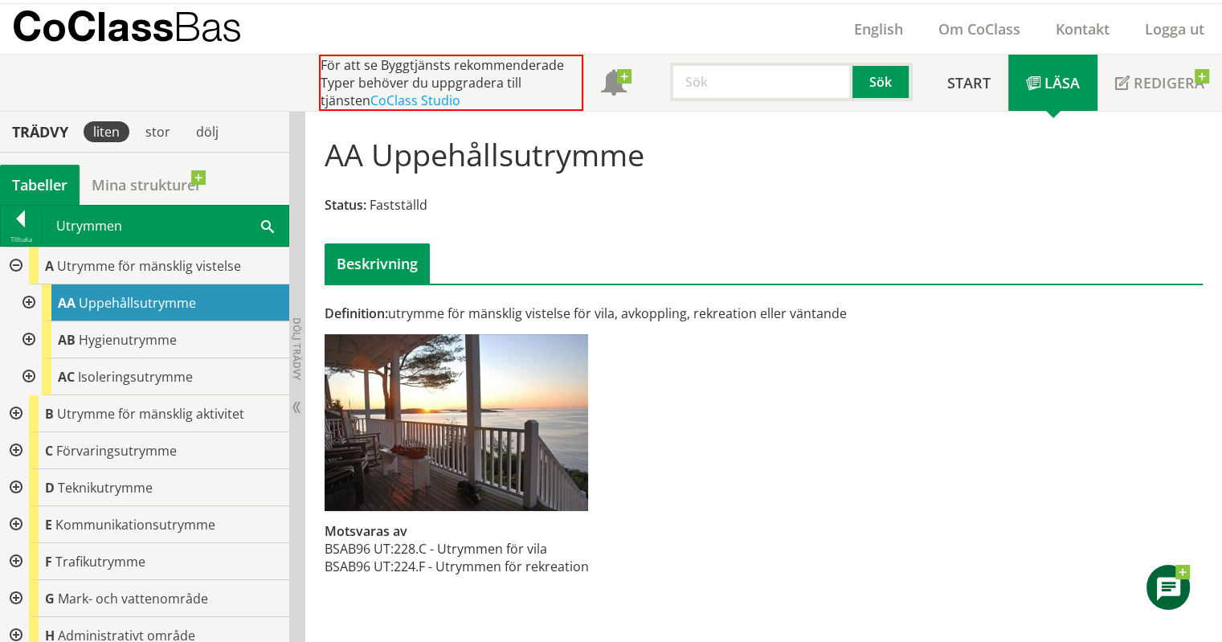
click at [27, 297] on div at bounding box center [27, 302] width 29 height 37
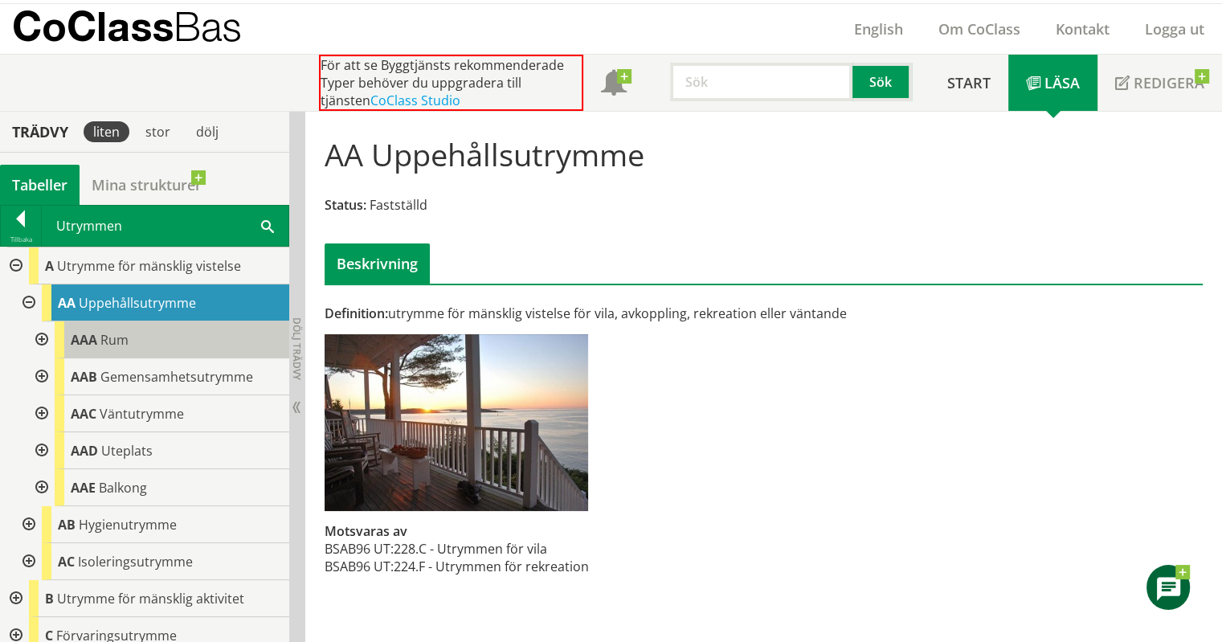
click at [93, 337] on span "AAA" at bounding box center [84, 340] width 27 height 18
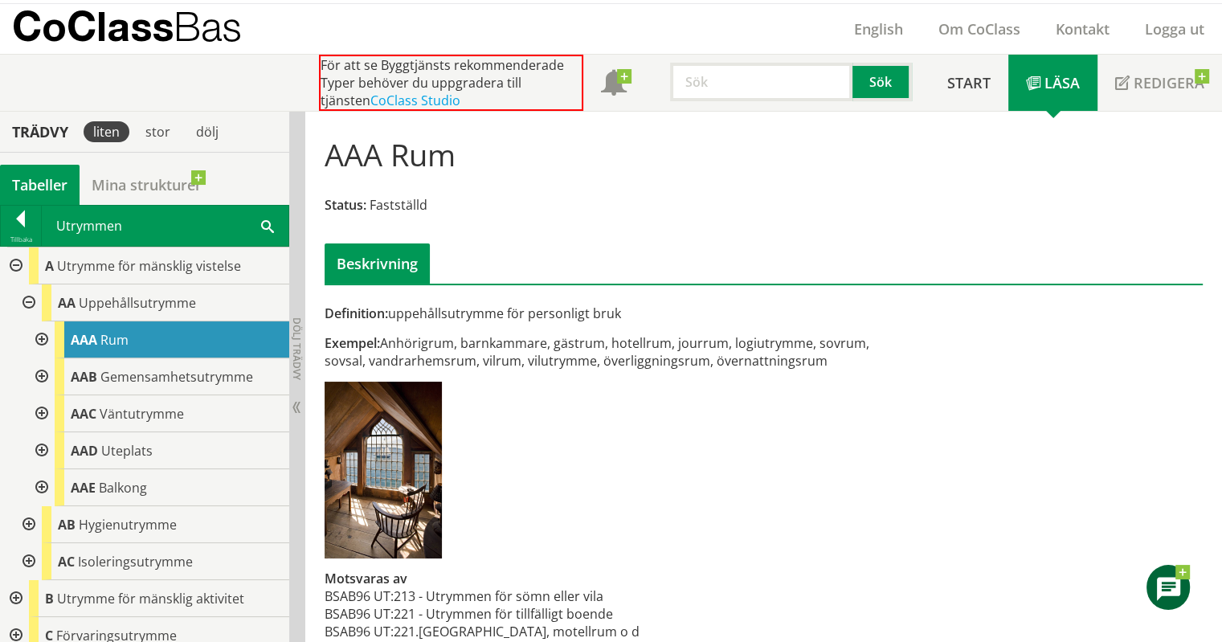
click at [46, 341] on div at bounding box center [40, 339] width 29 height 37
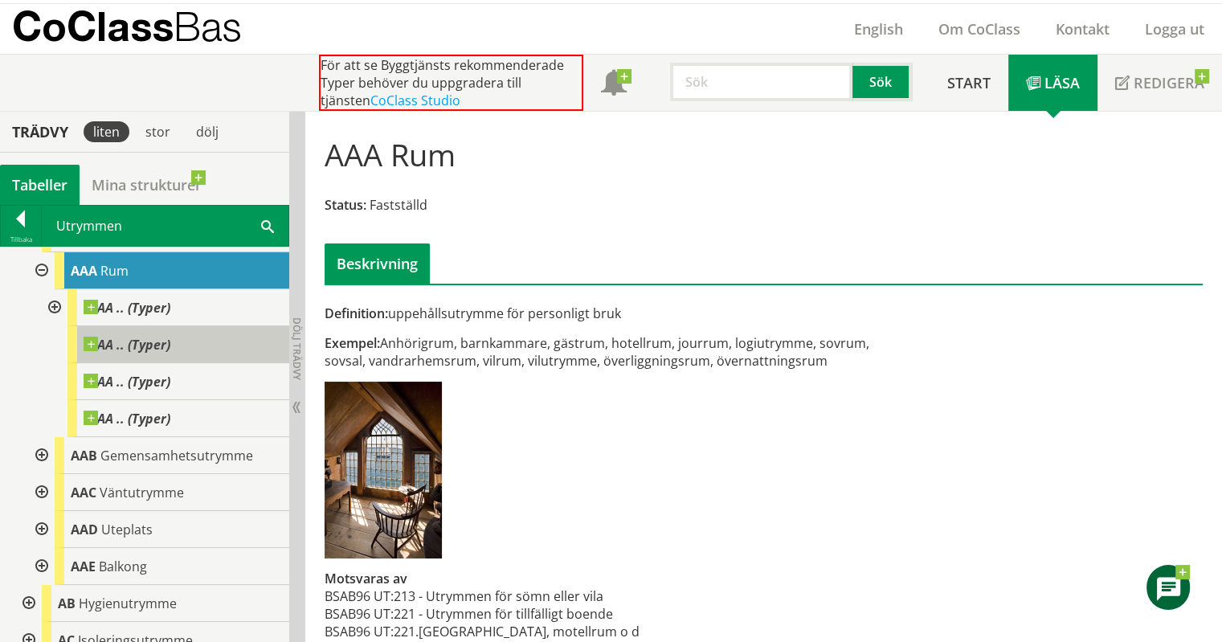
scroll to position [74, 0]
